Goal: Transaction & Acquisition: Purchase product/service

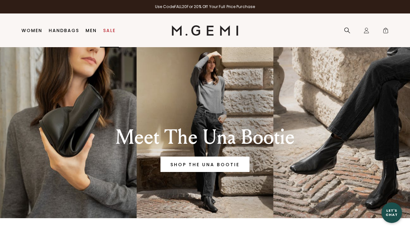
click at [111, 30] on link "Sale" at bounding box center [109, 30] width 13 height 5
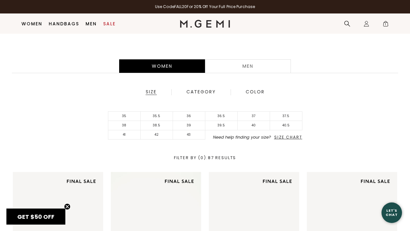
scroll to position [131, 0]
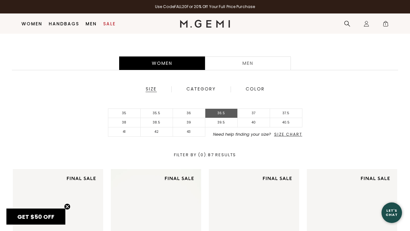
click at [227, 111] on li "36.5" at bounding box center [222, 113] width 32 height 9
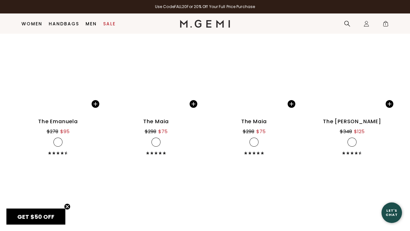
scroll to position [1749, 0]
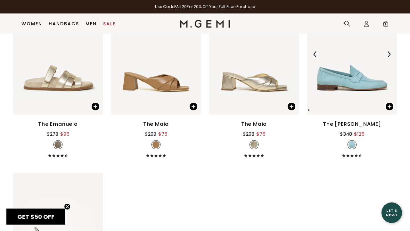
click at [354, 76] on img at bounding box center [352, 54] width 90 height 121
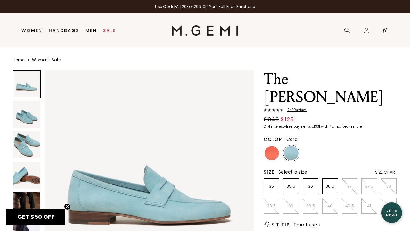
click at [269, 146] on img at bounding box center [272, 153] width 14 height 14
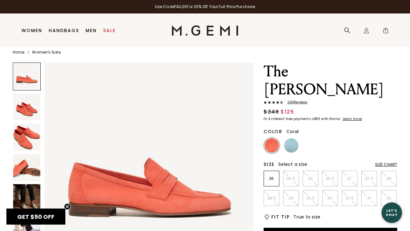
scroll to position [32, 0]
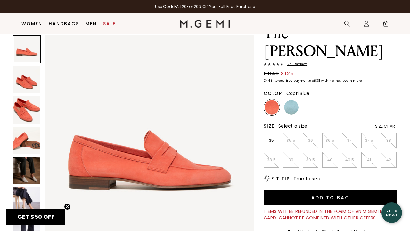
click at [290, 100] on img at bounding box center [291, 107] width 14 height 14
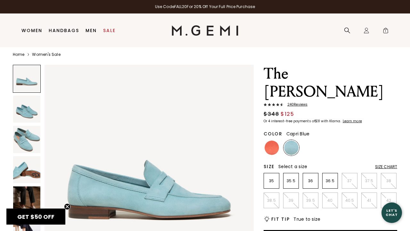
scroll to position [0, 0]
